Goal: Transaction & Acquisition: Purchase product/service

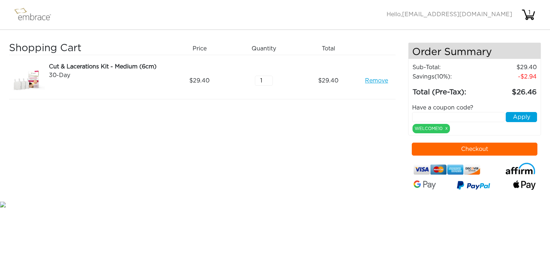
click at [428, 114] on input "text" at bounding box center [458, 117] width 92 height 10
type input "15OFFCART"
click at [527, 116] on button "Apply" at bounding box center [520, 117] width 31 height 10
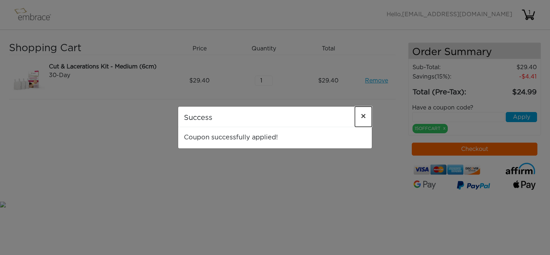
click at [363, 112] on span "×" at bounding box center [362, 116] width 5 height 9
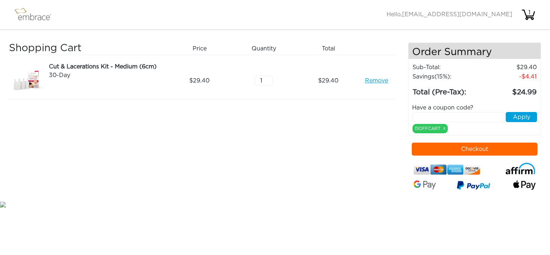
click at [384, 79] on link "Remove" at bounding box center [376, 80] width 23 height 9
click at [420, 114] on input "text" at bounding box center [458, 117] width 92 height 10
type input "15OFFCART"
click at [520, 148] on button "Checkout" at bounding box center [474, 148] width 126 height 13
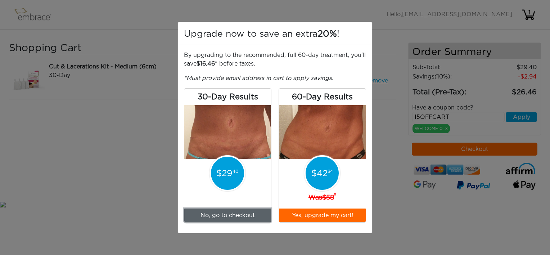
click at [256, 214] on link "No, go to checkout" at bounding box center [227, 215] width 87 height 14
click at [241, 214] on link "No, go to checkout" at bounding box center [227, 215] width 87 height 14
click at [355, 14] on div "Upgrade now to save an extra 20% ! By upgrading to the recommended, full 60-day…" at bounding box center [275, 127] width 550 height 255
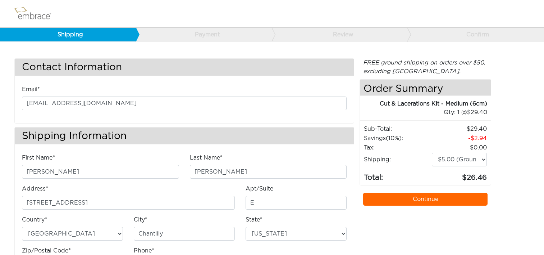
select select "VA"
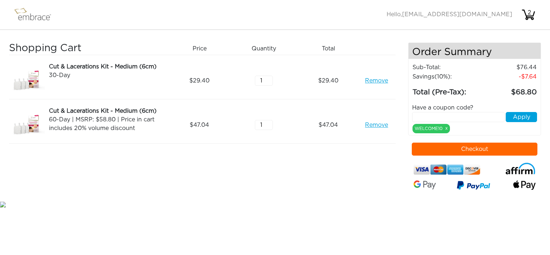
click at [424, 115] on input "text" at bounding box center [458, 117] width 92 height 10
type input "15OFFCART"
click at [524, 116] on button "Apply" at bounding box center [520, 117] width 31 height 10
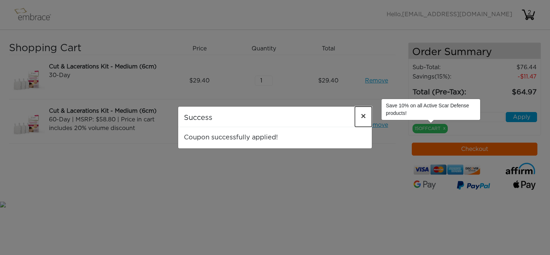
click at [365, 116] on span "×" at bounding box center [362, 116] width 5 height 9
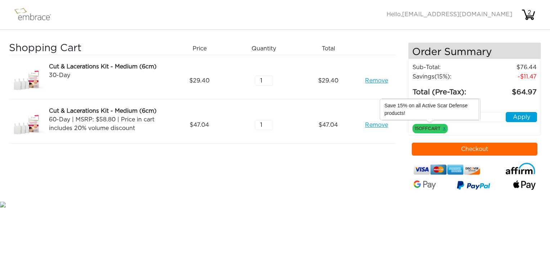
click at [445, 127] on link "x" at bounding box center [444, 128] width 3 height 6
click at [377, 127] on link "Remove" at bounding box center [376, 124] width 23 height 9
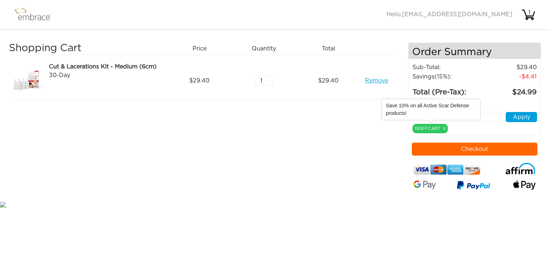
click at [374, 79] on link "Remove" at bounding box center [376, 80] width 23 height 9
